Goal: Information Seeking & Learning: Compare options

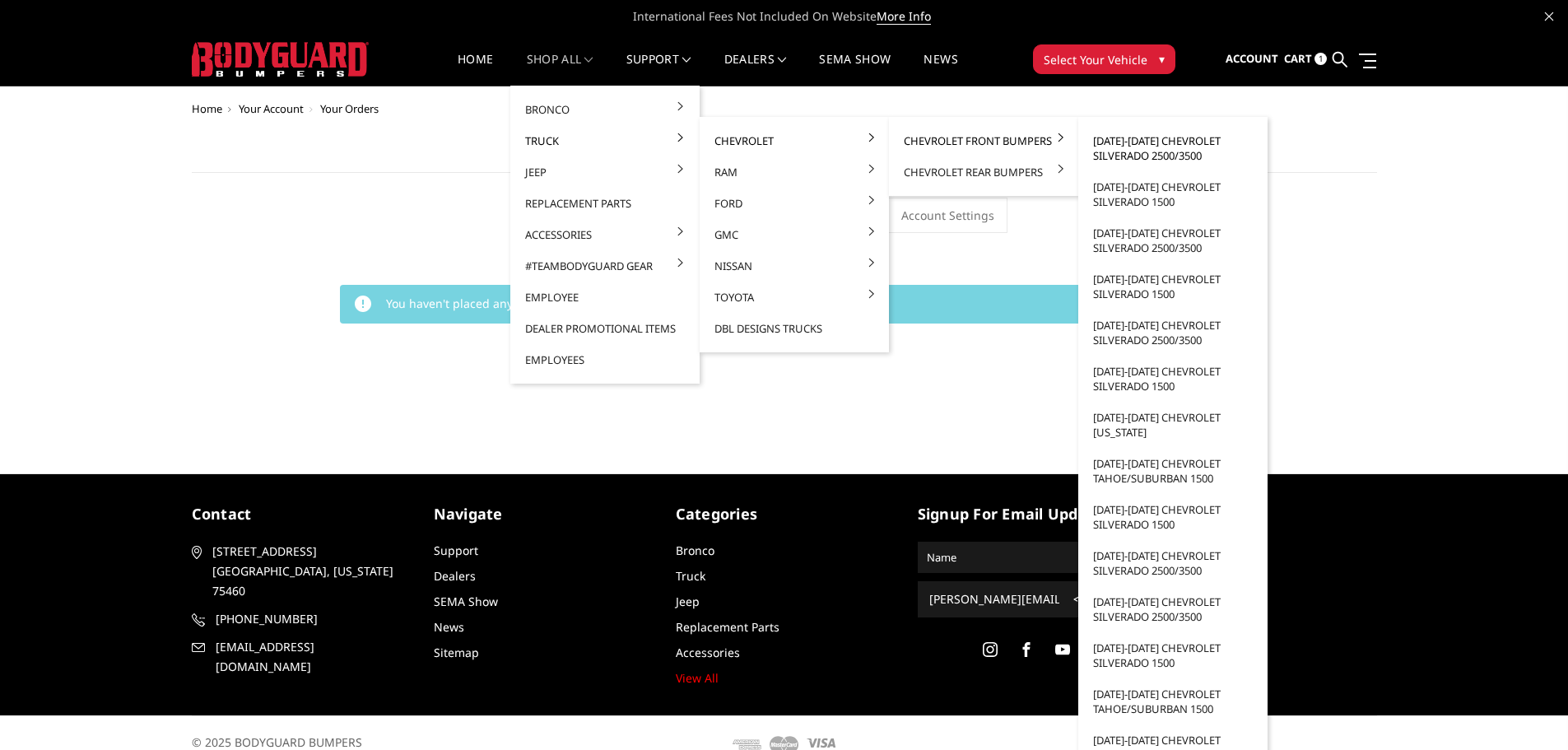
click at [1135, 155] on link "[DATE]-[DATE] Chevrolet Silverado 2500/3500" at bounding box center [1173, 148] width 176 height 46
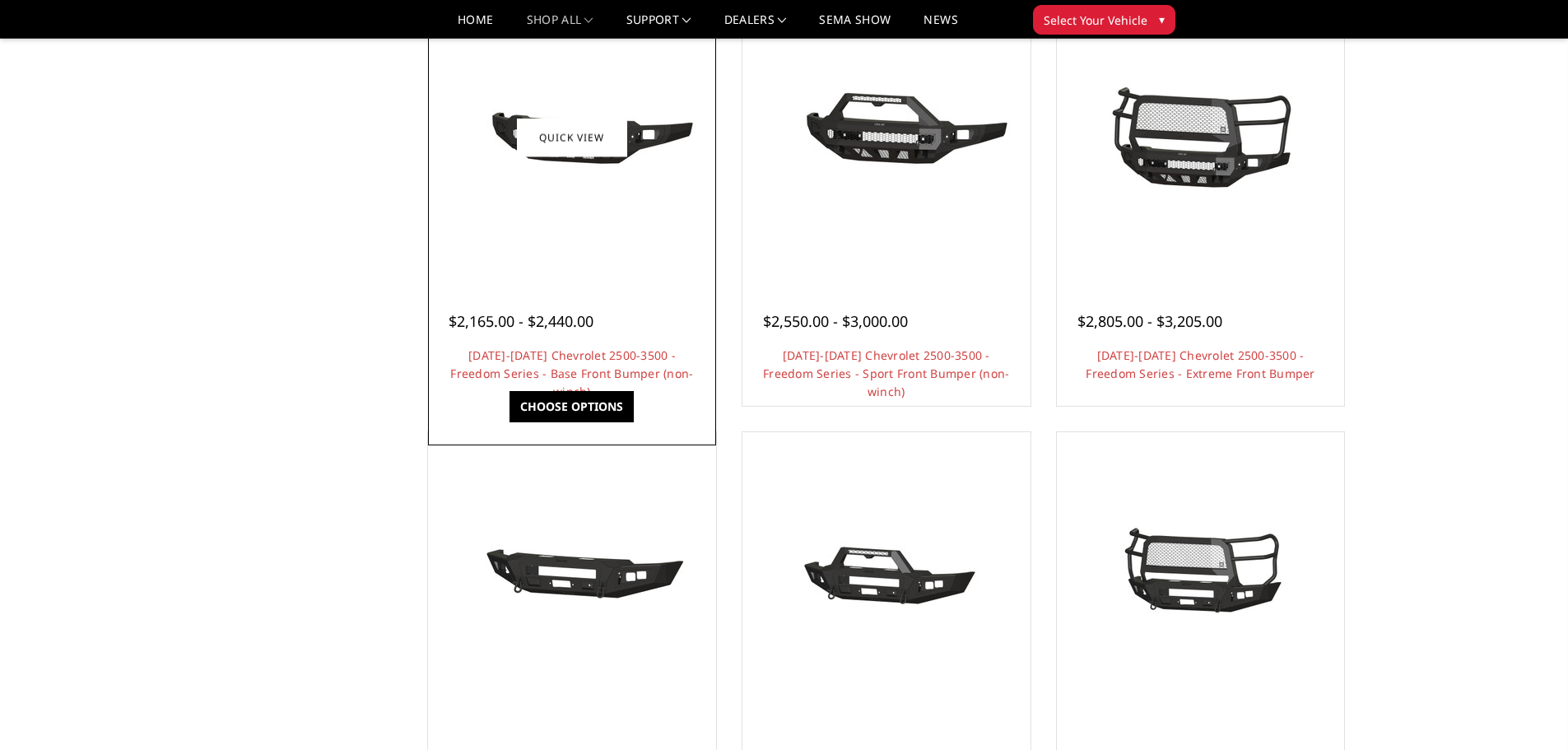
scroll to position [658, 0]
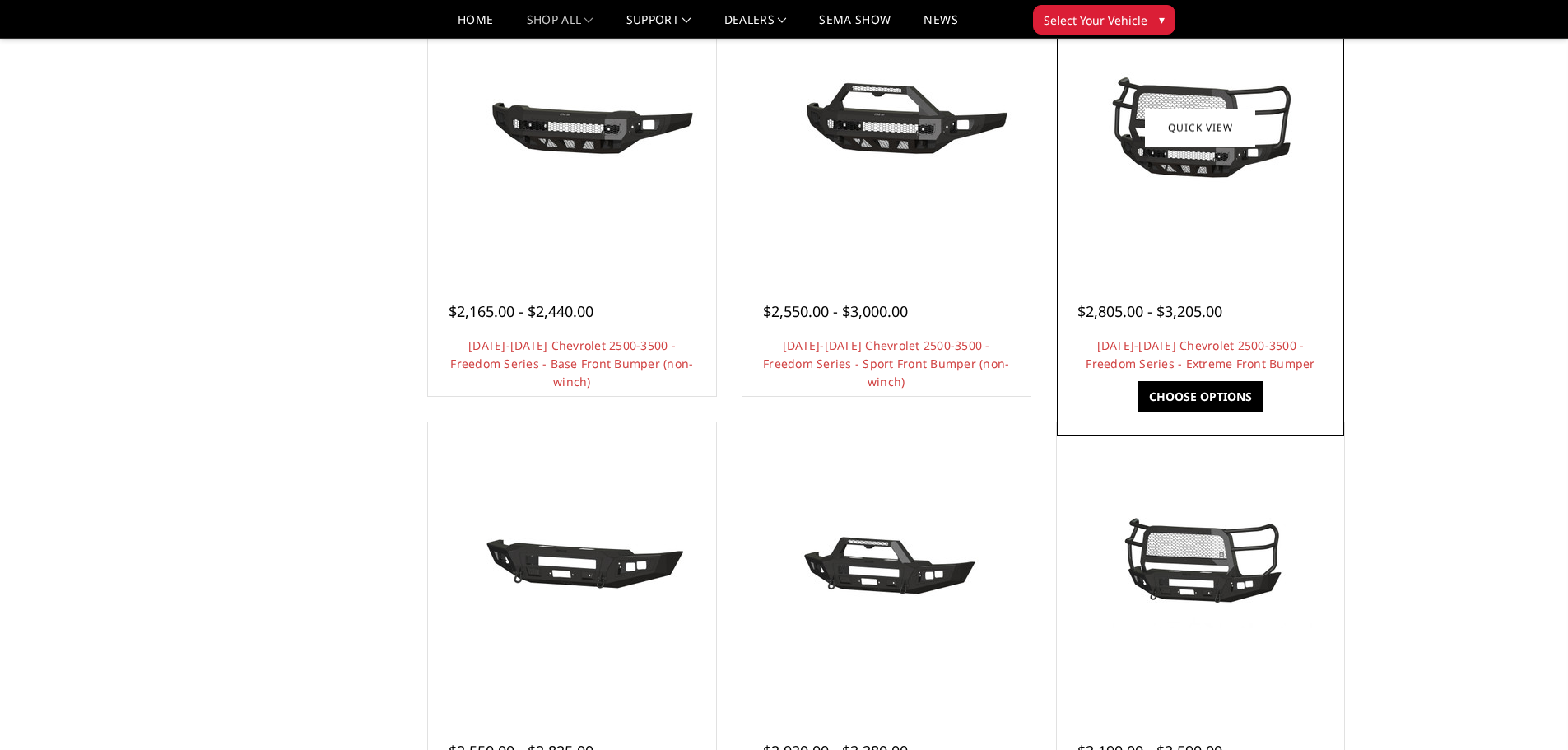
click at [1206, 200] on div at bounding box center [1201, 128] width 280 height 280
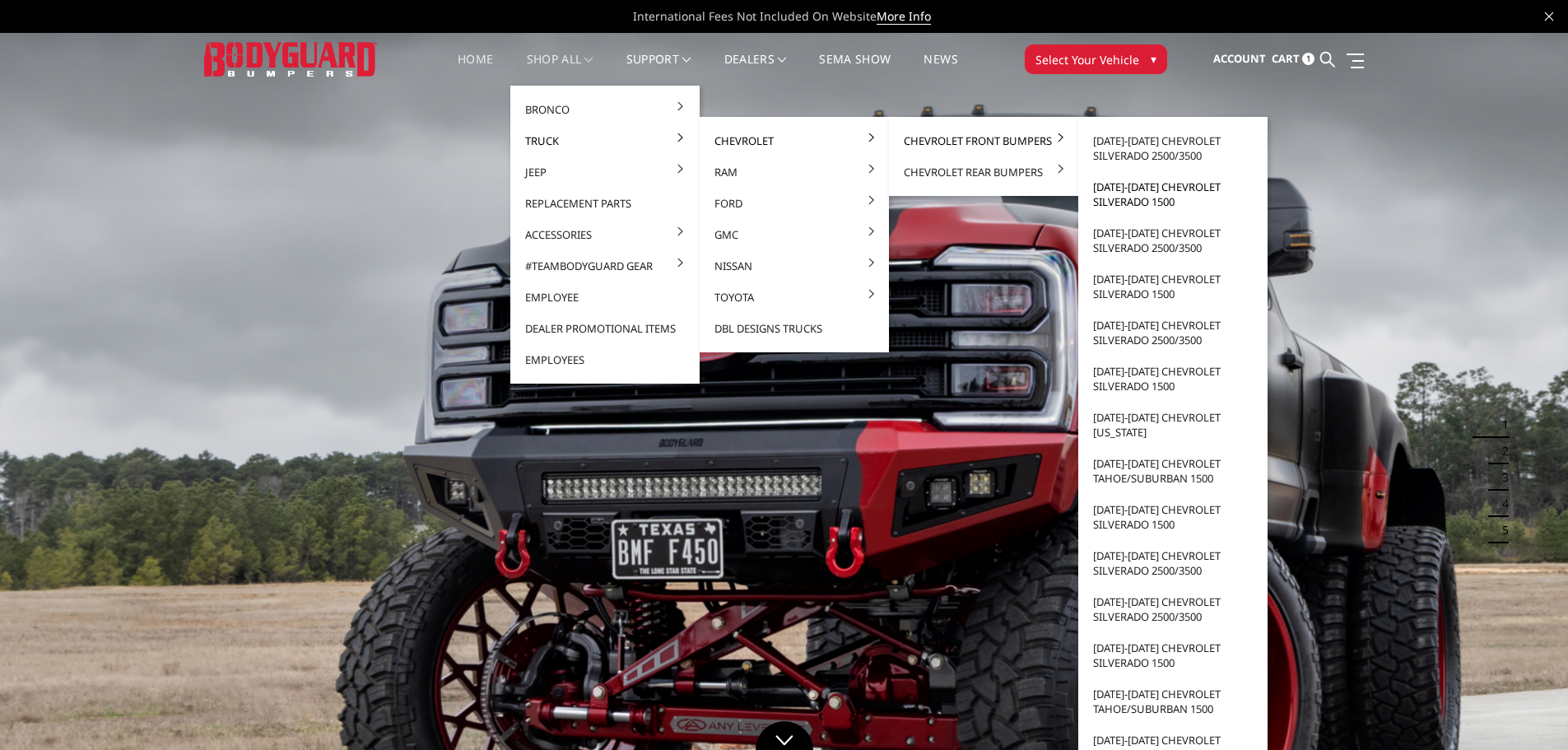
click at [1157, 192] on link "[DATE]-[DATE] Chevrolet Silverado 1500" at bounding box center [1173, 194] width 176 height 46
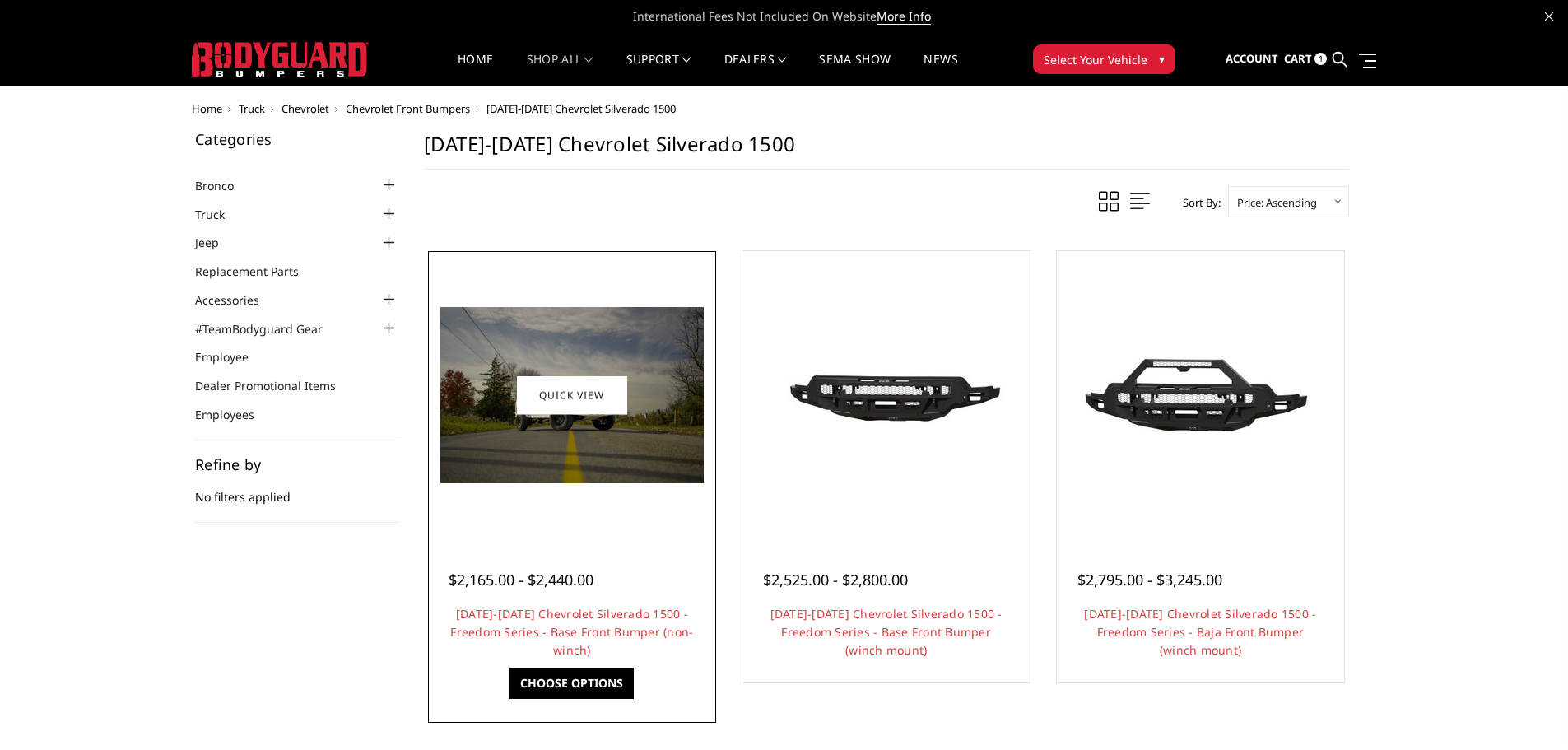
click at [616, 452] on img at bounding box center [572, 395] width 263 height 176
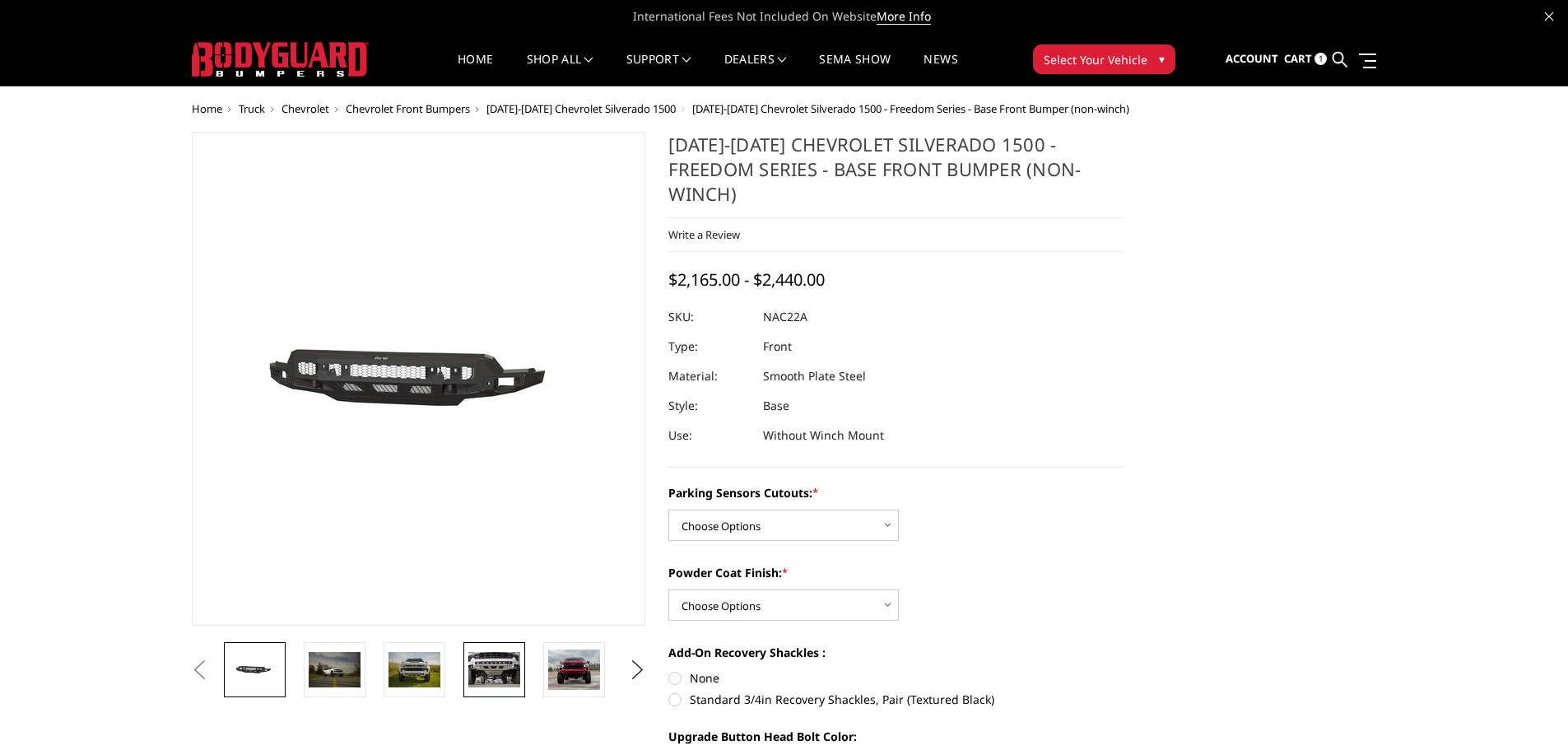
click at [494, 667] on img at bounding box center [494, 669] width 52 height 35
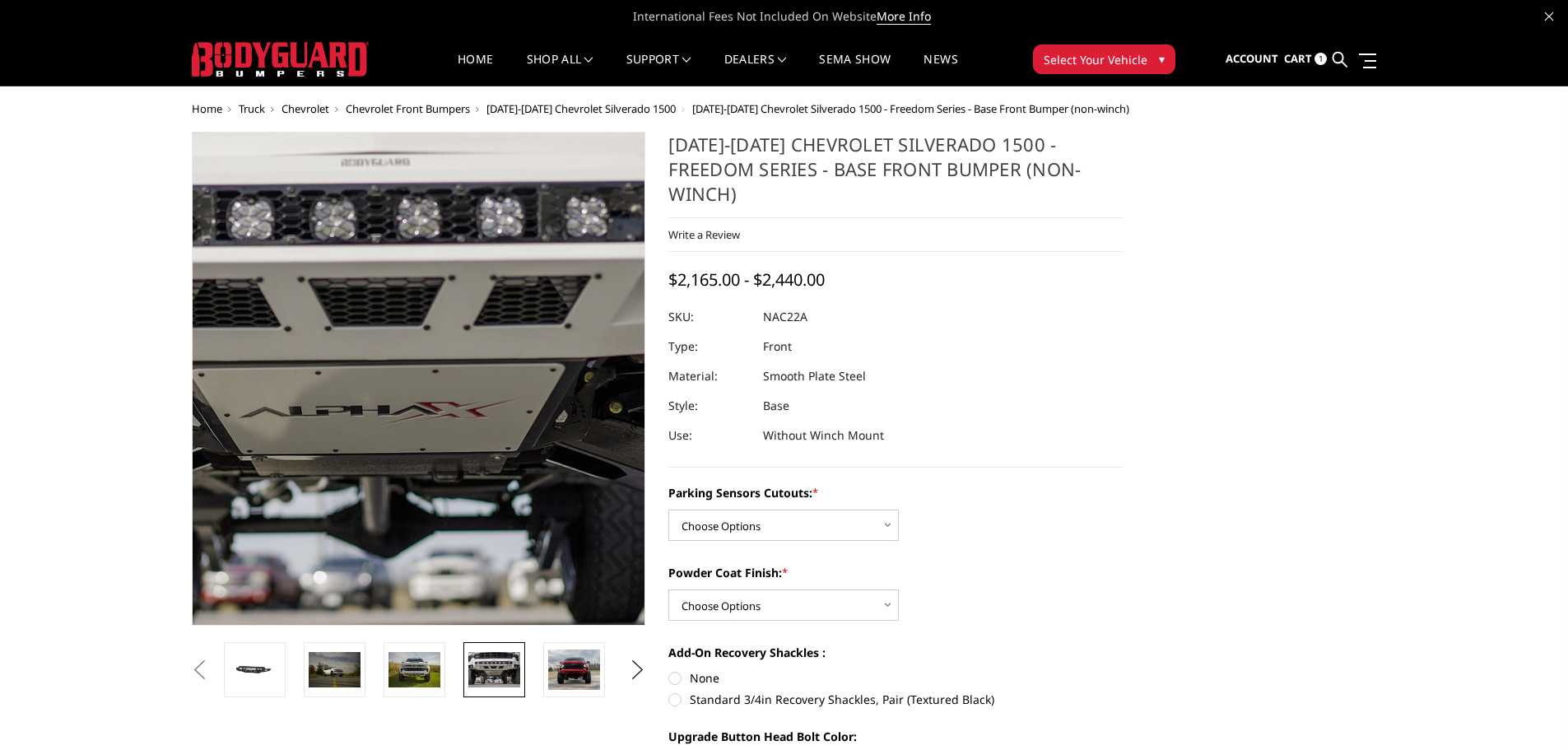
click at [442, 444] on img at bounding box center [389, 352] width 1054 height 704
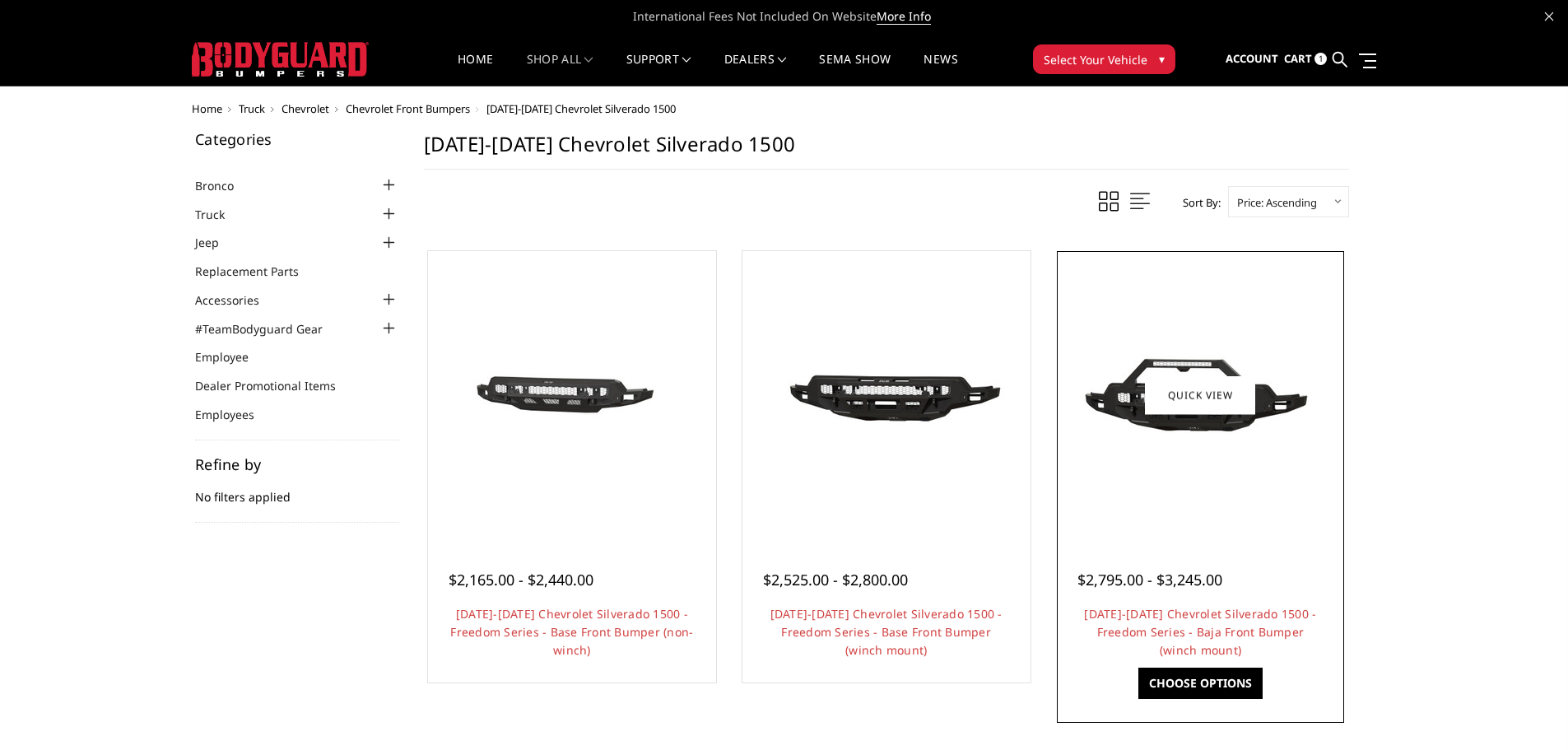
click at [1166, 459] on img at bounding box center [1200, 395] width 263 height 147
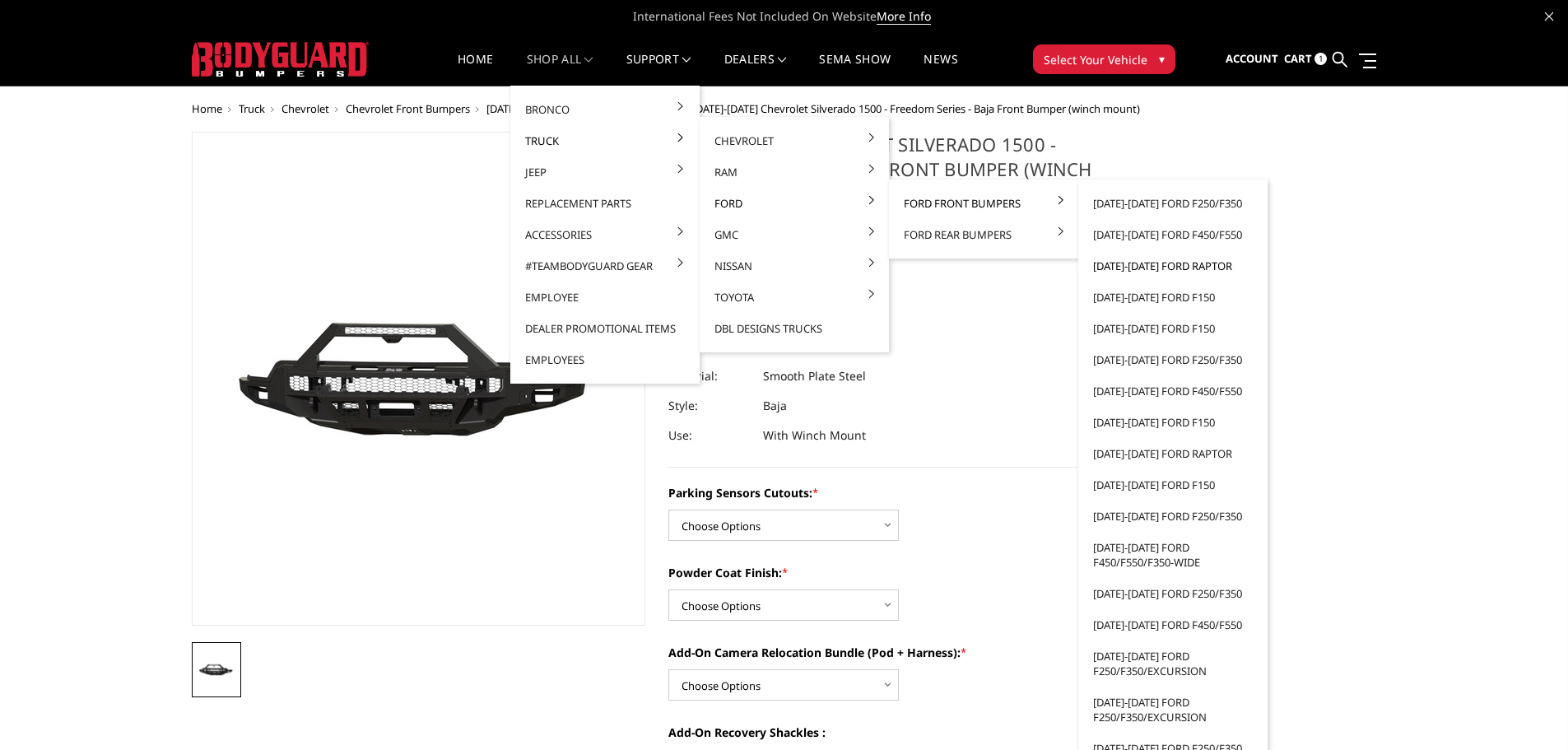
click at [1143, 264] on link "[DATE]-[DATE] Ford Raptor" at bounding box center [1173, 266] width 176 height 32
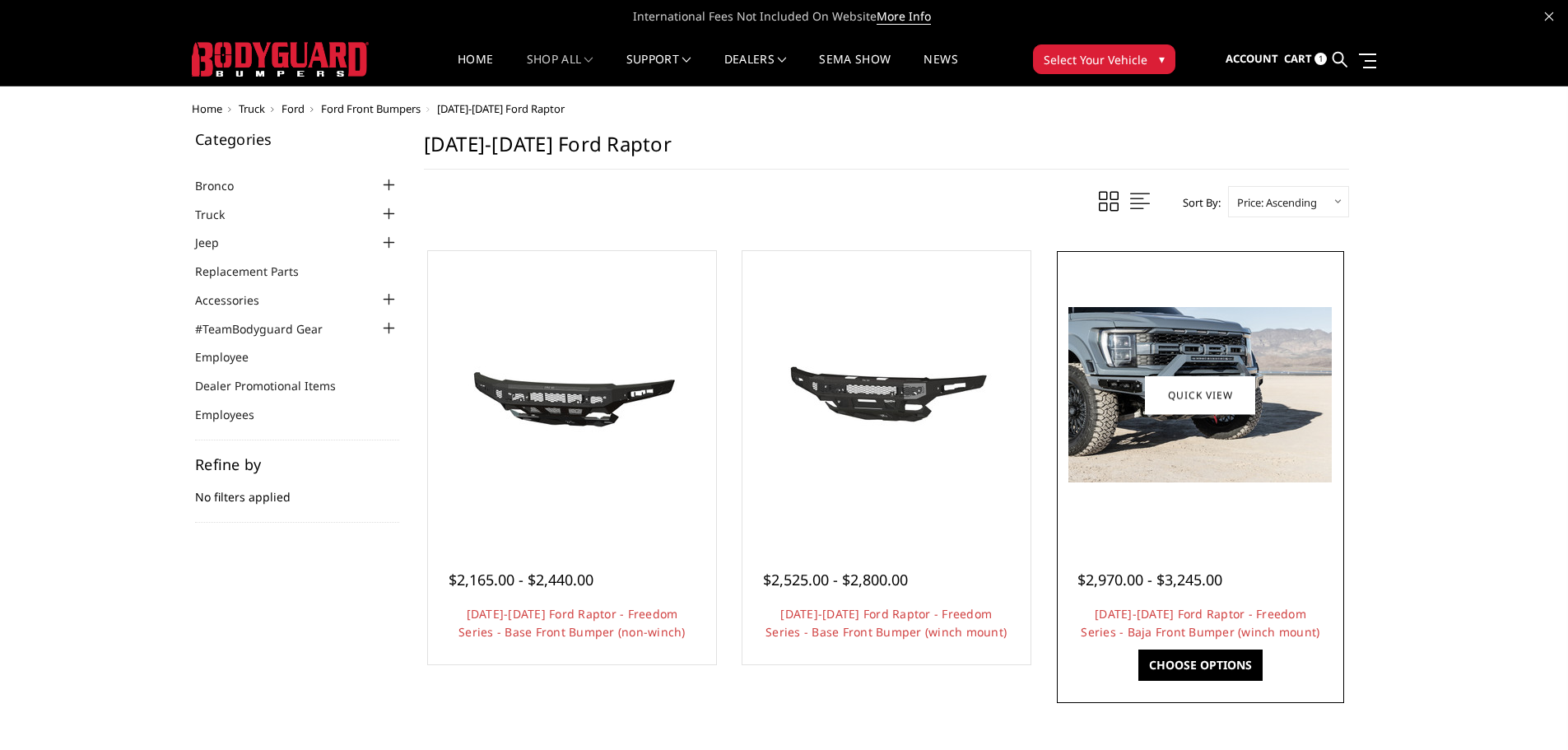
click at [1126, 456] on img at bounding box center [1200, 395] width 263 height 176
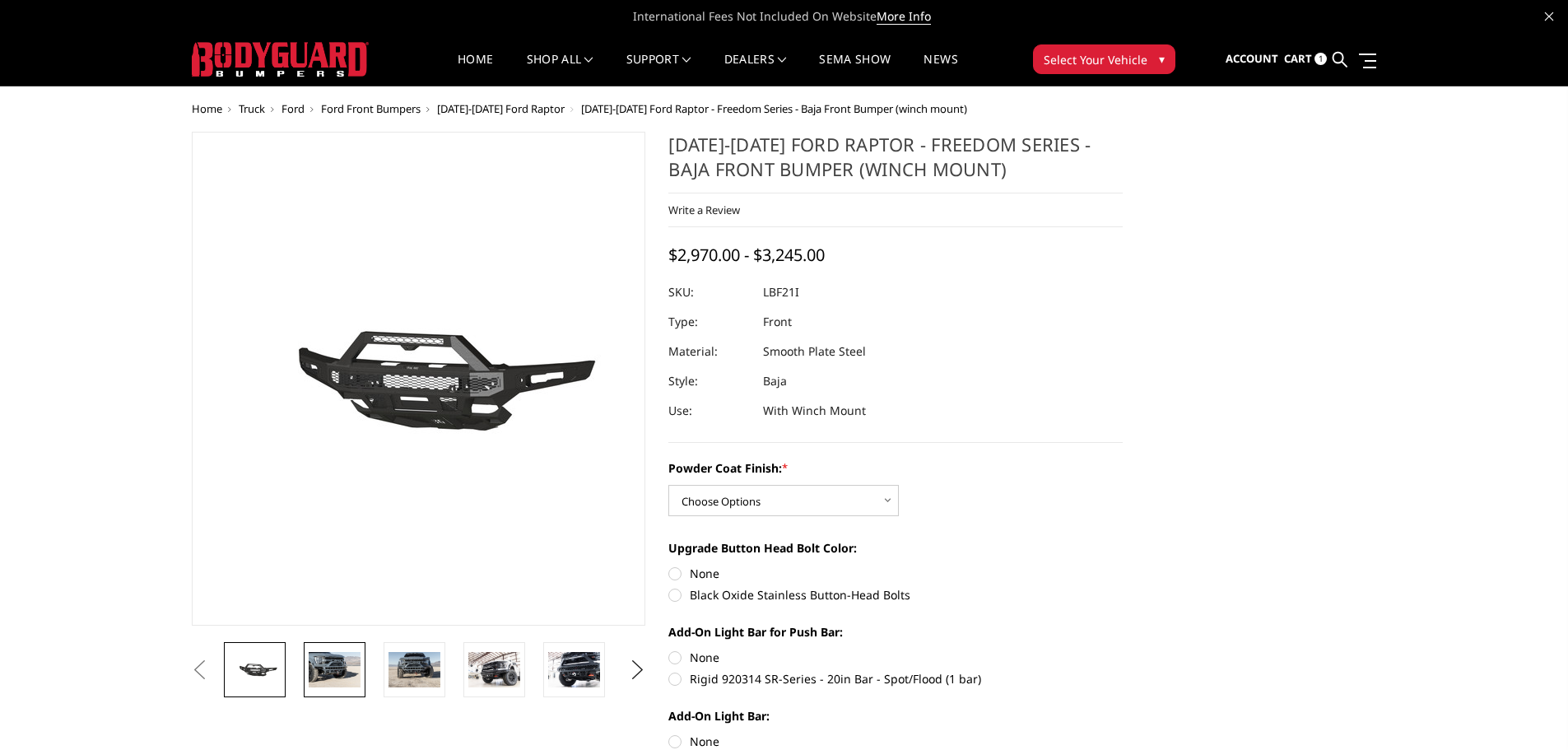
click at [332, 661] on img at bounding box center [334, 669] width 52 height 35
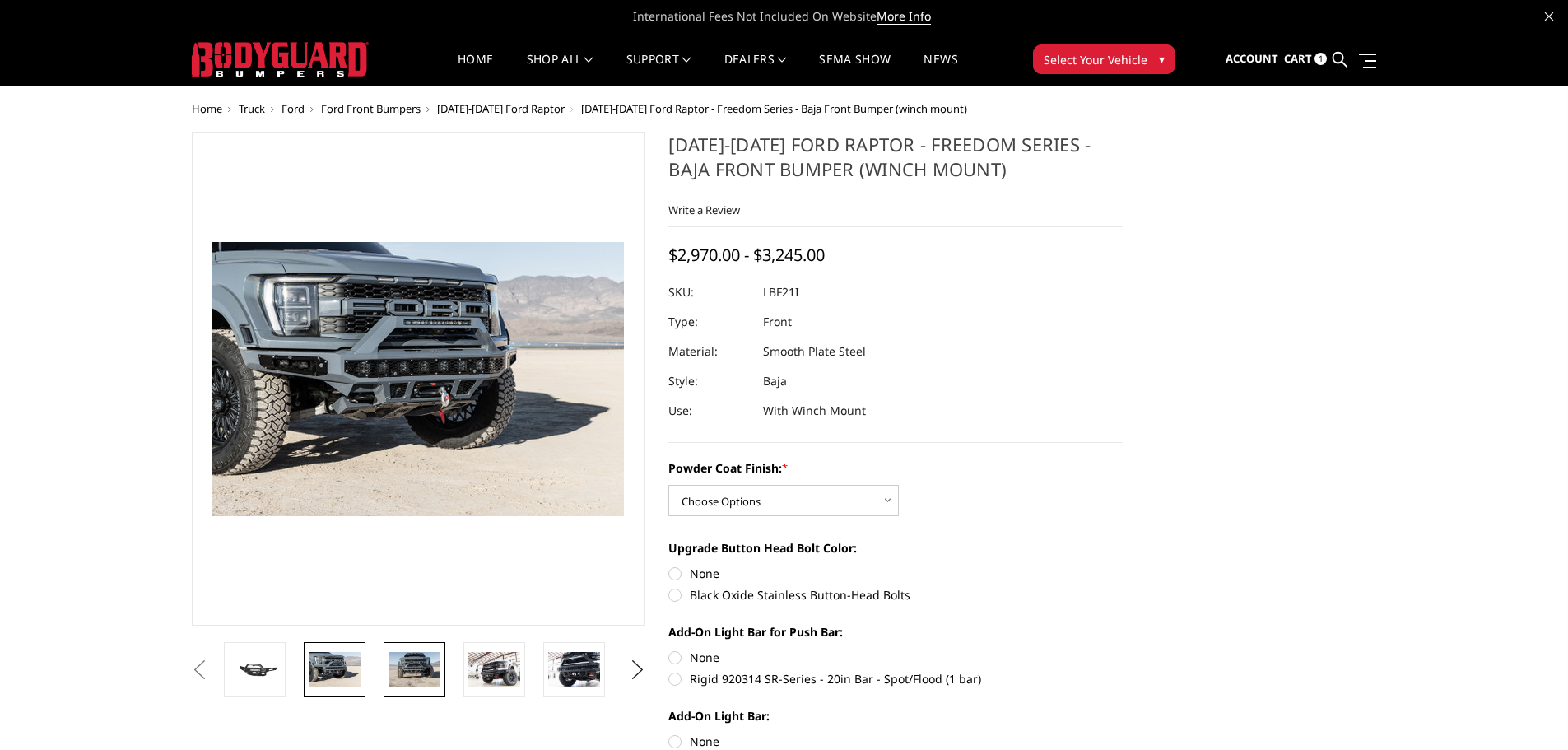
click at [425, 672] on img at bounding box center [414, 669] width 52 height 35
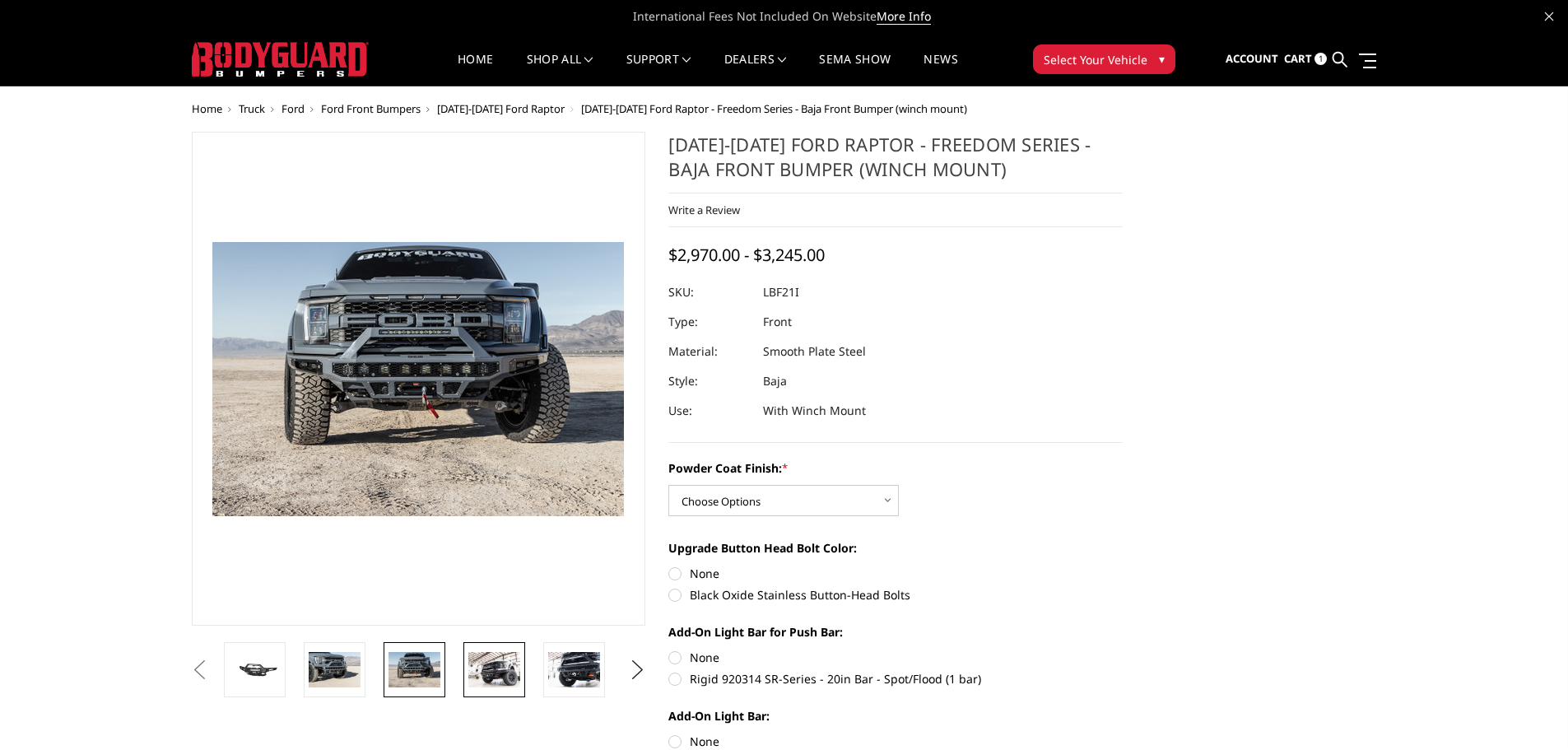
click at [503, 668] on img at bounding box center [494, 669] width 52 height 35
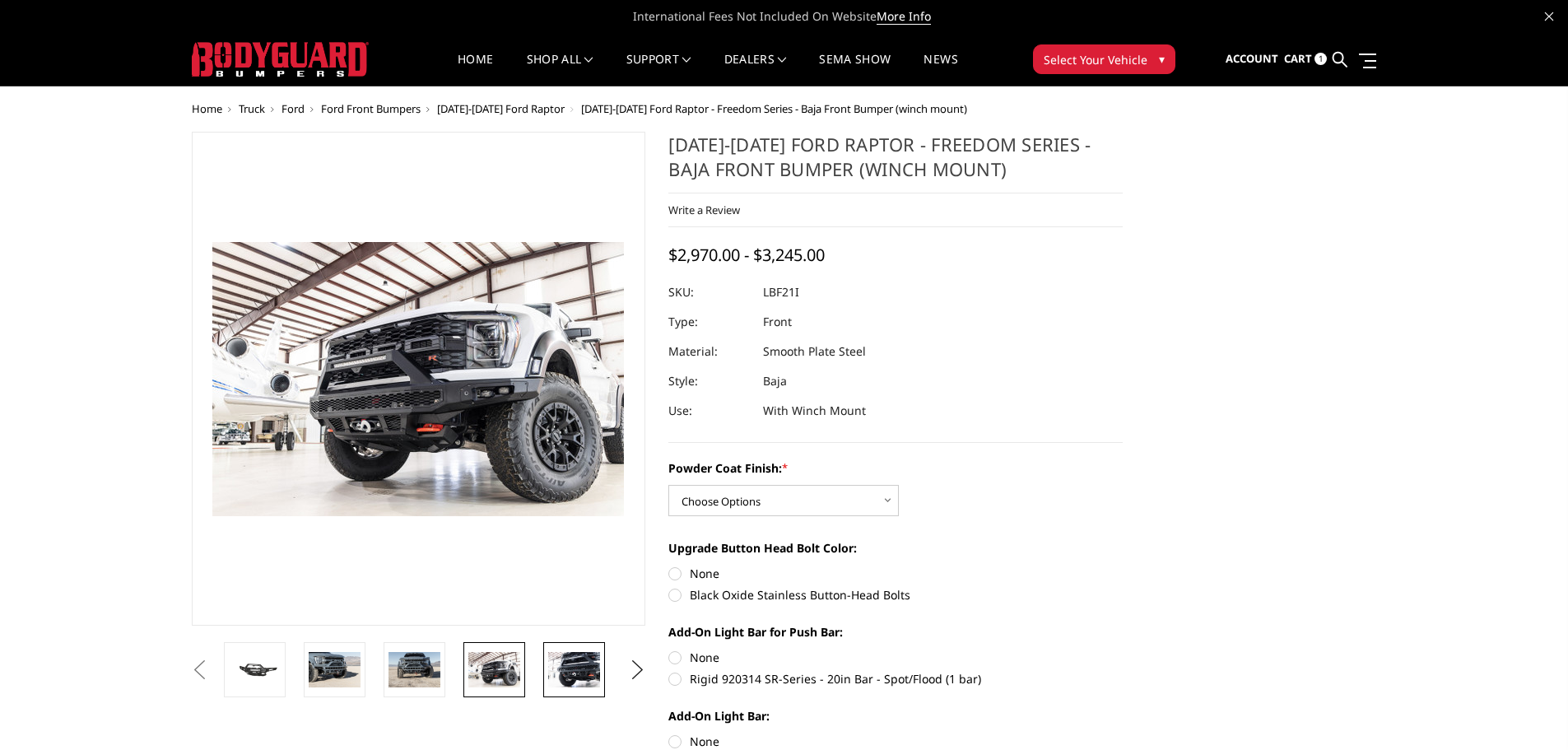
click at [570, 664] on img at bounding box center [574, 669] width 52 height 35
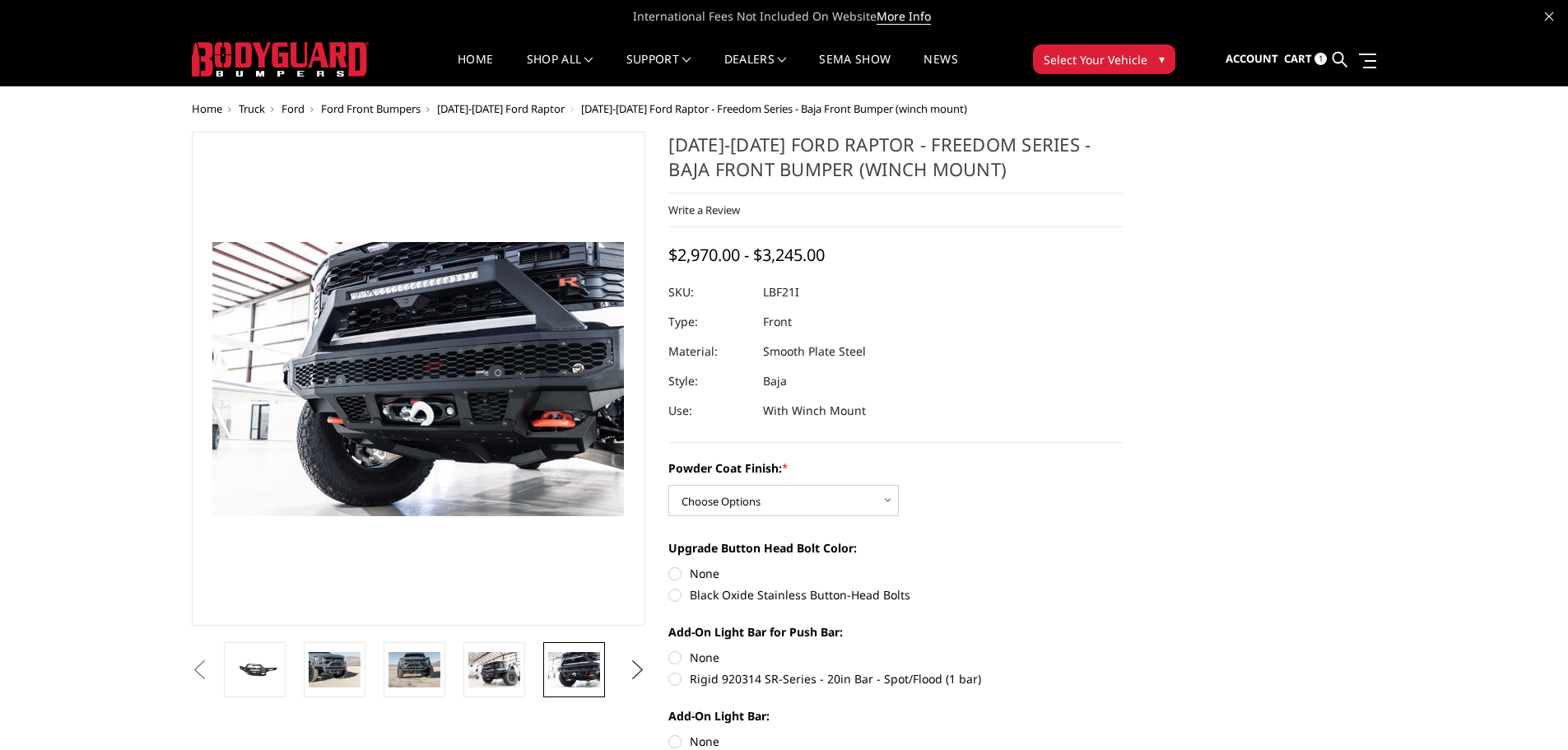
click at [636, 674] on button "Next" at bounding box center [637, 669] width 25 height 25
click at [629, 665] on button "Next" at bounding box center [637, 669] width 25 height 25
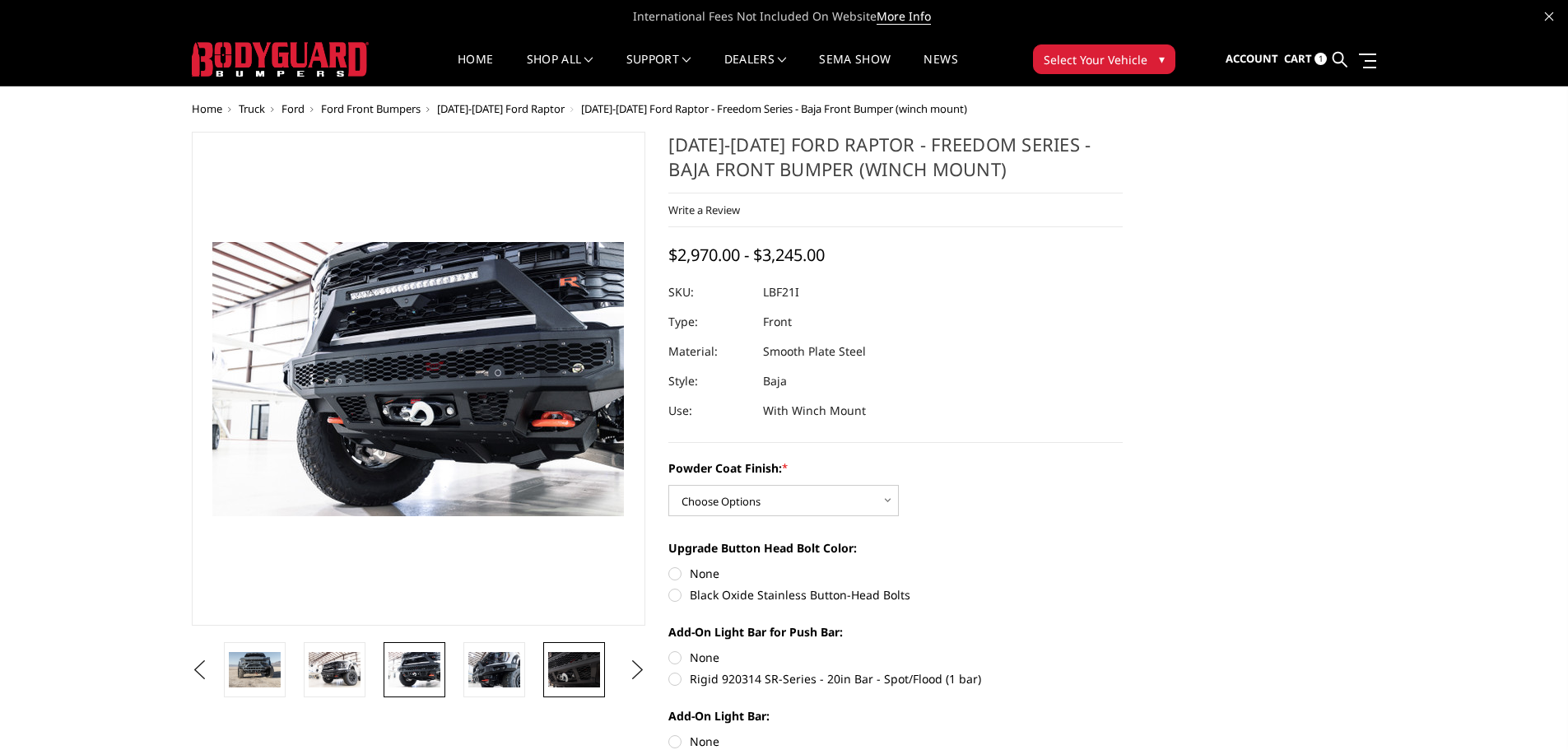
click at [573, 668] on img at bounding box center [574, 669] width 52 height 35
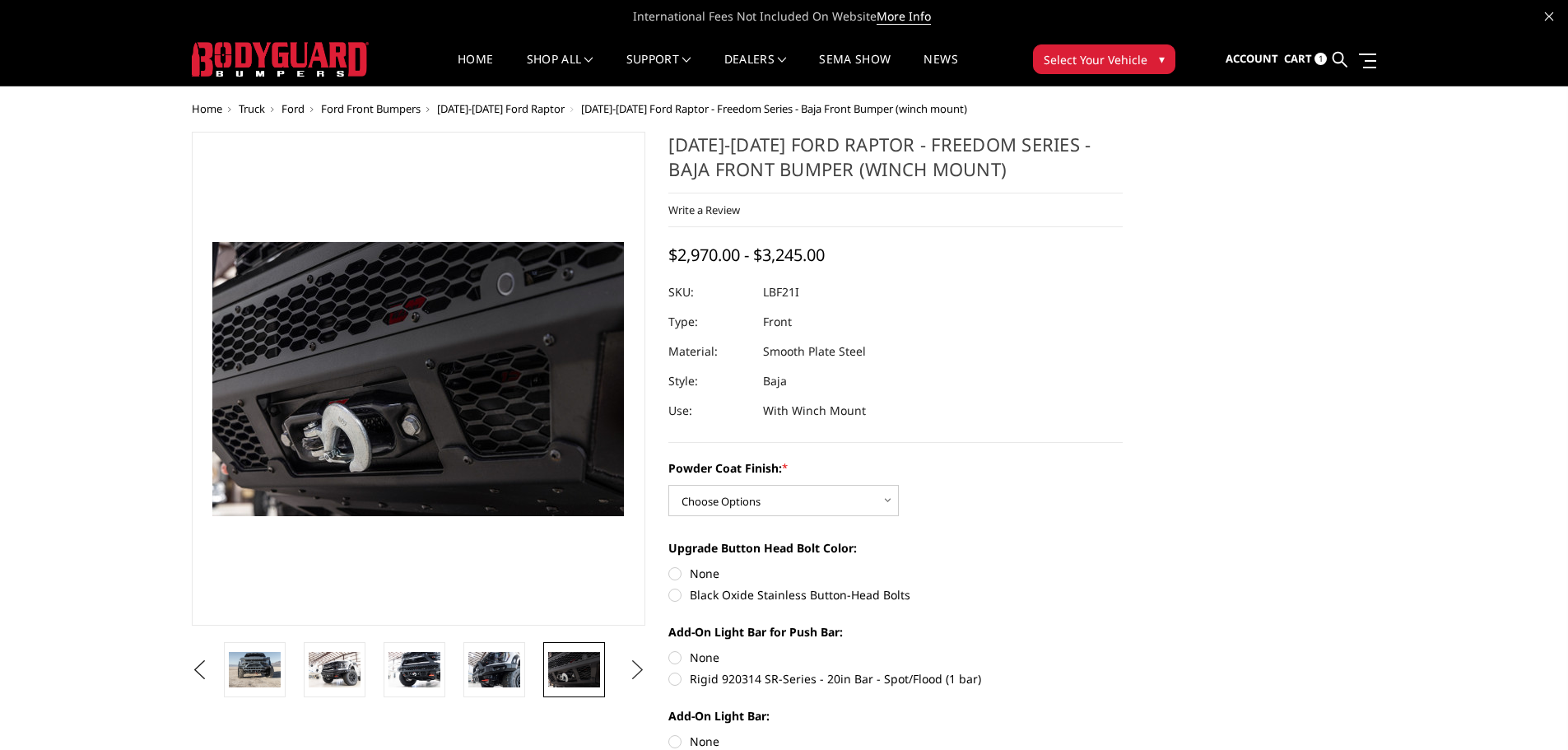
click at [640, 669] on button "Next" at bounding box center [637, 669] width 25 height 25
click at [587, 674] on img at bounding box center [574, 669] width 52 height 35
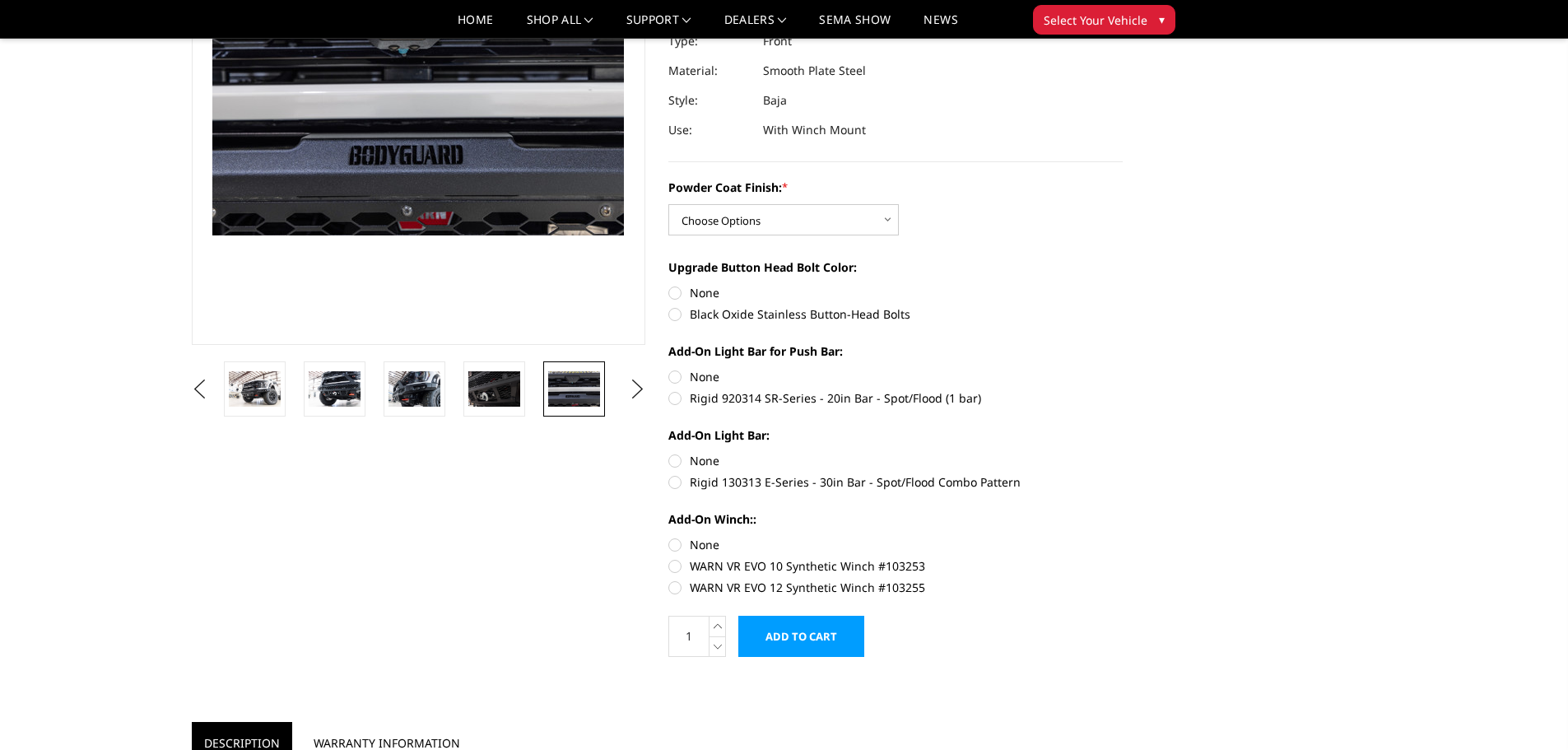
scroll to position [247, 0]
